Goal: Communication & Community: Answer question/provide support

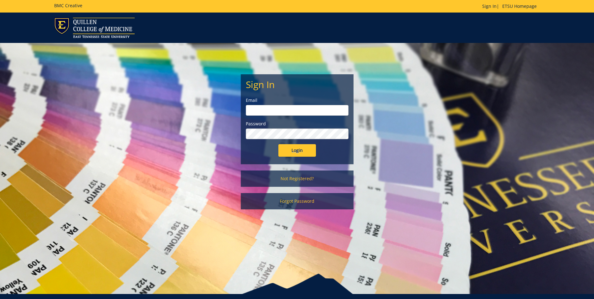
type input "[EMAIL_ADDRESS][DOMAIN_NAME]"
click at [302, 149] on input "Login" at bounding box center [297, 150] width 38 height 13
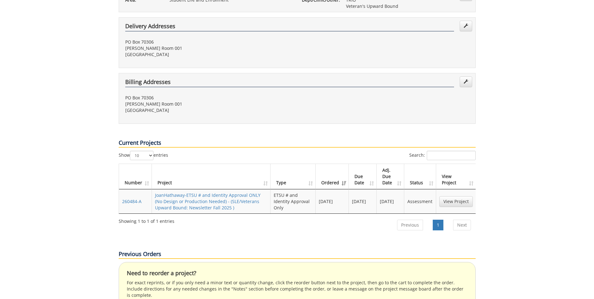
scroll to position [188, 0]
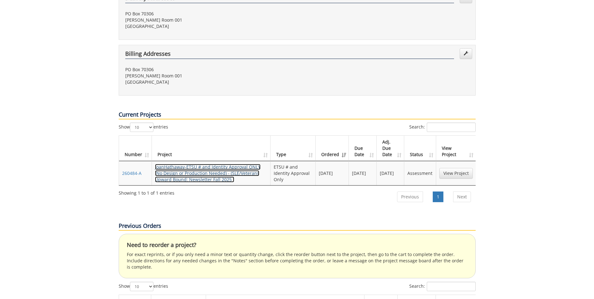
click at [206, 164] on link "JoanHathaway-ETSU # and Identity Approval ONLY (No Design or Production Needed)…" at bounding box center [207, 173] width 105 height 18
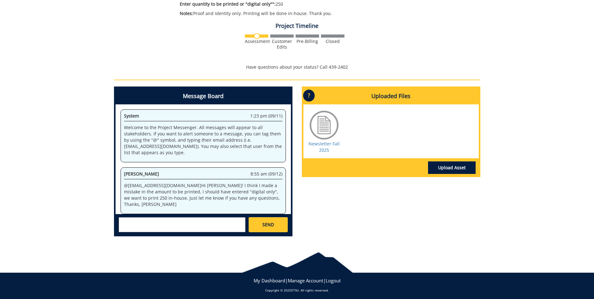
scroll to position [164, 0]
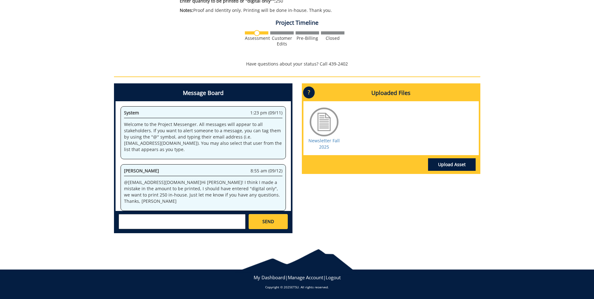
click at [130, 221] on textarea at bounding box center [182, 221] width 127 height 15
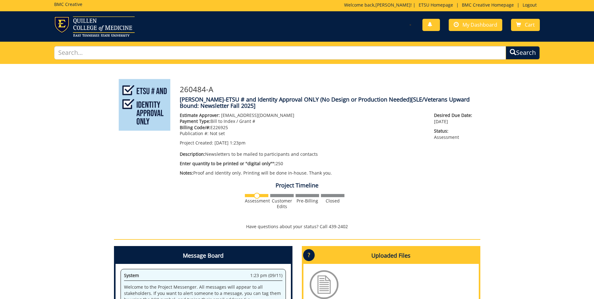
scroll to position [0, 0]
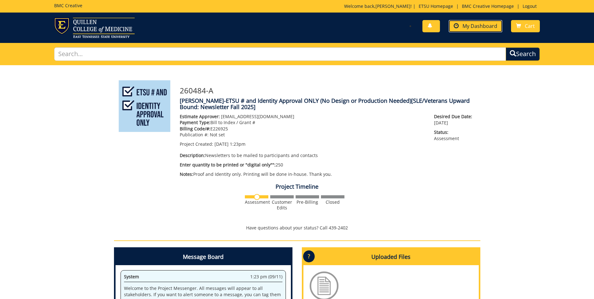
click at [475, 26] on span "My Dashboard" at bounding box center [479, 26] width 35 height 7
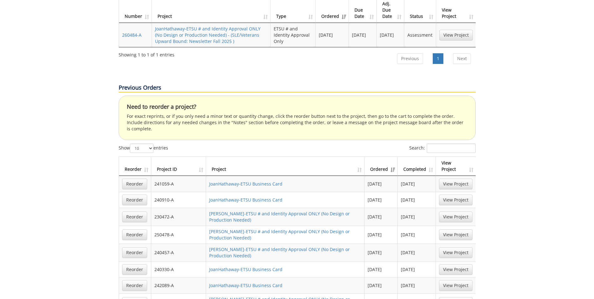
scroll to position [375, 0]
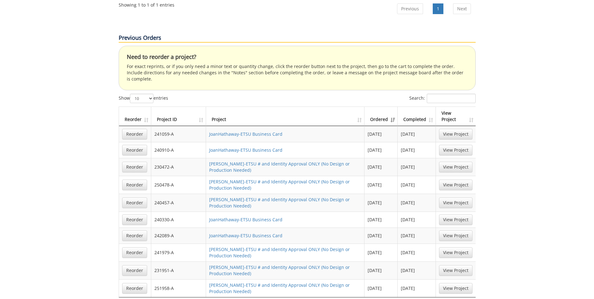
click at [392, 107] on th "Ordered" at bounding box center [380, 116] width 33 height 19
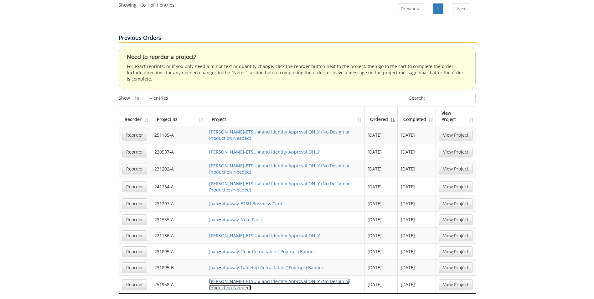
click at [244, 278] on link "[PERSON_NAME]-ETSU # and Identity Approval ONLY (No Design or Production Needed)" at bounding box center [279, 284] width 140 height 12
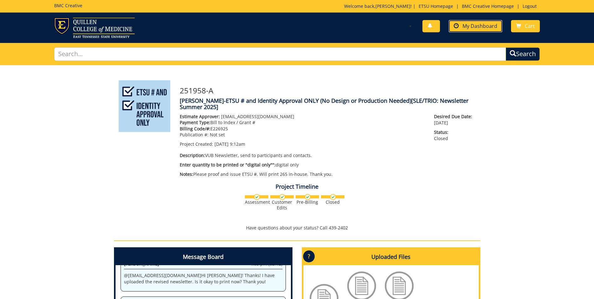
click at [472, 24] on span "My Dashboard" at bounding box center [479, 26] width 35 height 7
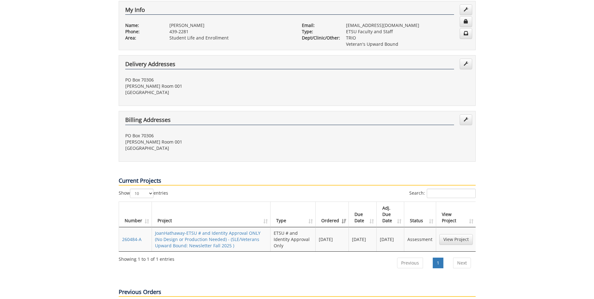
scroll to position [188, 0]
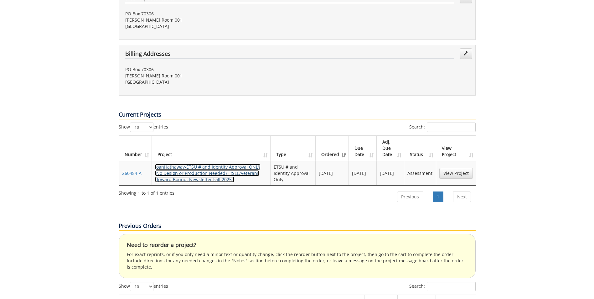
click at [219, 164] on link "JoanHathaway-ETSU # and Identity Approval ONLY (No Design or Production Needed)…" at bounding box center [207, 173] width 105 height 18
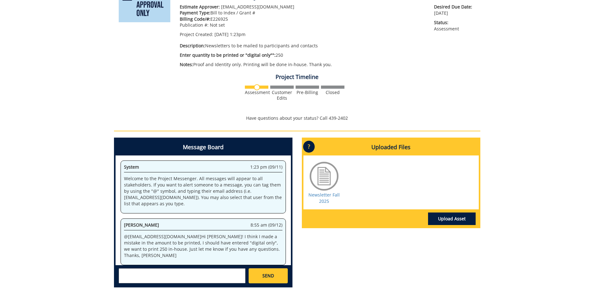
scroll to position [125, 0]
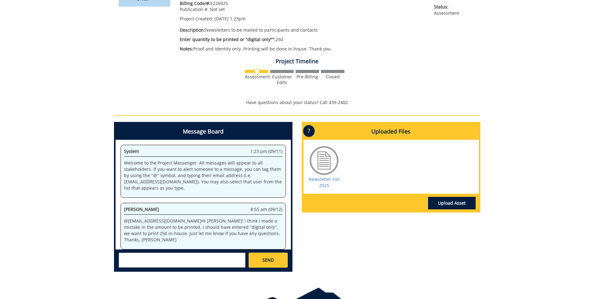
click at [133, 258] on textarea at bounding box center [182, 259] width 127 height 15
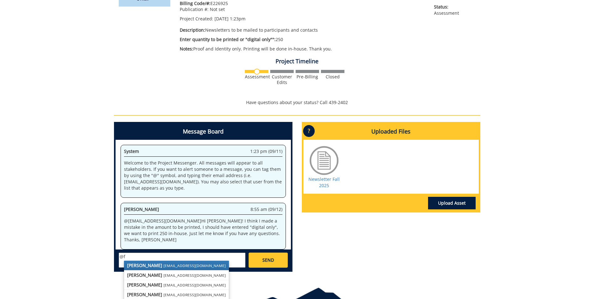
click at [163, 265] on small "[EMAIL_ADDRESS][DOMAIN_NAME]" at bounding box center [194, 265] width 62 height 5
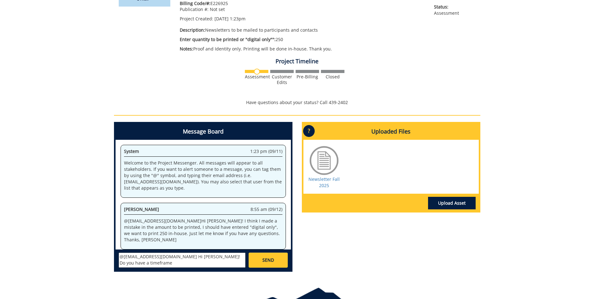
click at [175, 256] on textarea "@[EMAIL_ADDRESS][DOMAIN_NAME] Hi [PERSON_NAME]! Do you have a timeframe" at bounding box center [182, 259] width 127 height 15
click at [191, 255] on textarea "@[EMAIL_ADDRESS][DOMAIN_NAME] Hi [PERSON_NAME]! Do you have a timeframe" at bounding box center [182, 259] width 127 height 15
click at [141, 263] on textarea "@[EMAIL_ADDRESS][DOMAIN_NAME] Hi [PERSON_NAME]! Do you know if there's a timefr…" at bounding box center [182, 259] width 127 height 15
click at [175, 256] on textarea "@[EMAIL_ADDRESS][DOMAIN_NAME] Hi [PERSON_NAME]! Do you know if there's a timefr…" at bounding box center [182, 259] width 127 height 15
click at [189, 262] on textarea "@[EMAIL_ADDRESS][DOMAIN_NAME] Hi [PERSON_NAME]! I just wanted to check on the s…" at bounding box center [182, 259] width 127 height 15
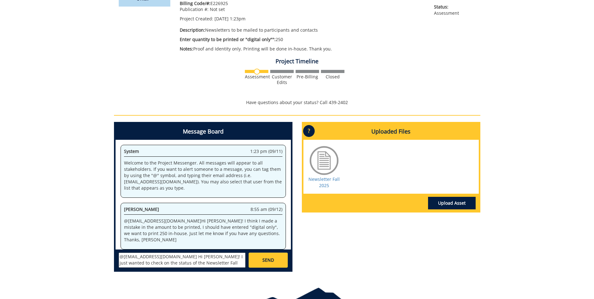
click at [146, 261] on textarea "@[EMAIL_ADDRESS][DOMAIN_NAME] Hi [PERSON_NAME]! I just wanted to check on the s…" at bounding box center [182, 259] width 127 height 15
click at [211, 260] on textarea "@[EMAIL_ADDRESS][DOMAIN_NAME] Hi [PERSON_NAME]! I just wanted to check on the s…" at bounding box center [182, 259] width 127 height 15
click at [171, 262] on textarea "@[EMAIL_ADDRESS][DOMAIN_NAME] Hi [PERSON_NAME]! I just wanted to check on the s…" at bounding box center [182, 259] width 127 height 15
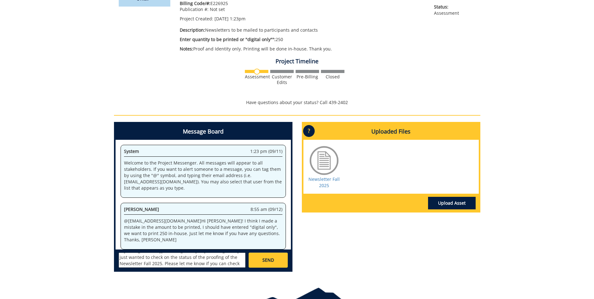
click at [146, 263] on textarea "@[EMAIL_ADDRESS][DOMAIN_NAME] Hi [PERSON_NAME]! I just wanted to check on the s…" at bounding box center [182, 259] width 127 height 15
click at [176, 258] on textarea "@[EMAIL_ADDRESS][DOMAIN_NAME] Hi [PERSON_NAME]! I just wanted to check on the s…" at bounding box center [182, 259] width 127 height 15
type textarea "@[EMAIL_ADDRESS][DOMAIN_NAME] Hi [PERSON_NAME]! We just wanted to check on the …"
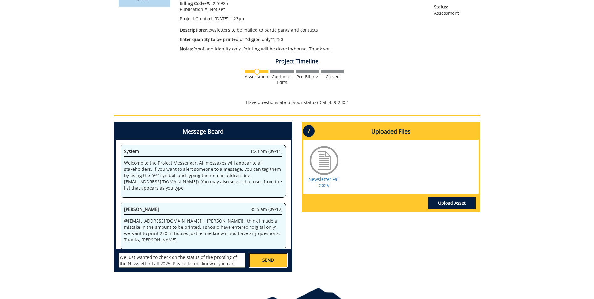
click at [268, 260] on span "SEND" at bounding box center [268, 260] width 12 height 6
